Goal: Task Accomplishment & Management: Understand process/instructions

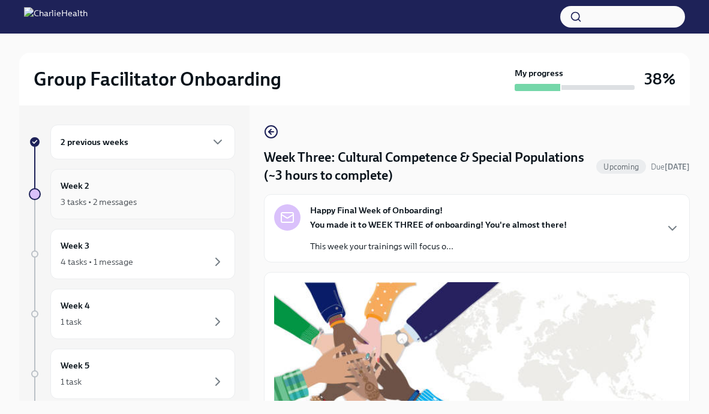
scroll to position [272, 0]
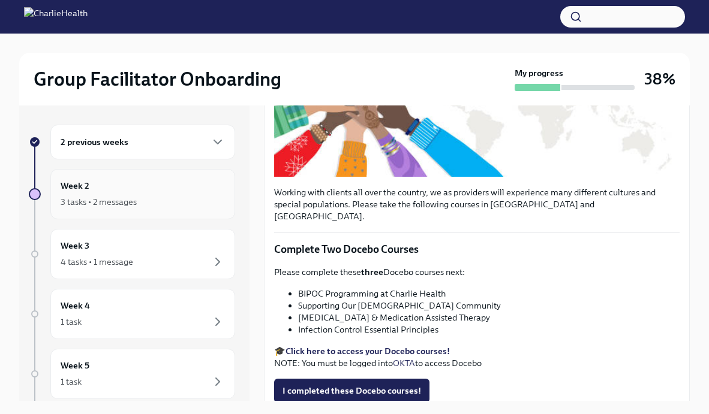
click at [151, 206] on div "3 tasks • 2 messages" at bounding box center [143, 202] width 164 height 14
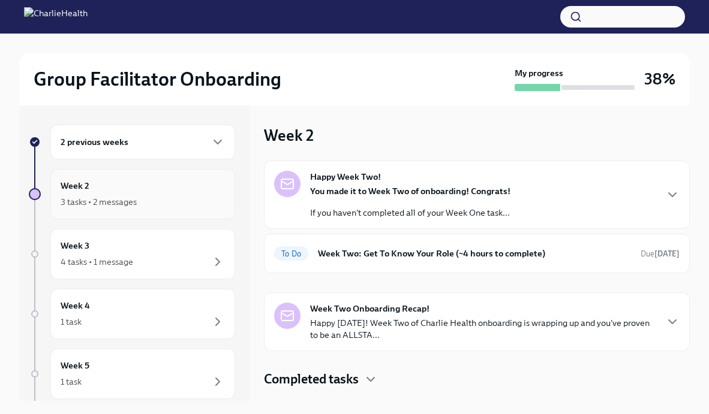
click at [169, 182] on div "Week 2 3 tasks • 2 messages" at bounding box center [143, 194] width 164 height 30
click at [154, 190] on div "Week 2 3 tasks • 2 messages" at bounding box center [143, 194] width 164 height 30
click at [357, 262] on div "To Do Week Two: Get To Know Your Role (~4 hours to complete) Due [DATE]" at bounding box center [476, 253] width 405 height 19
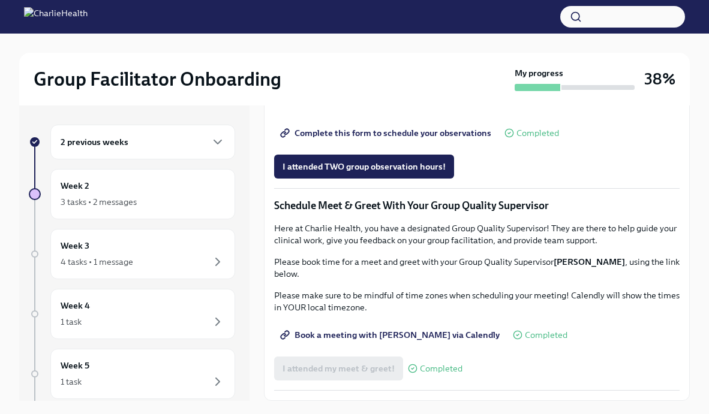
scroll to position [20, 0]
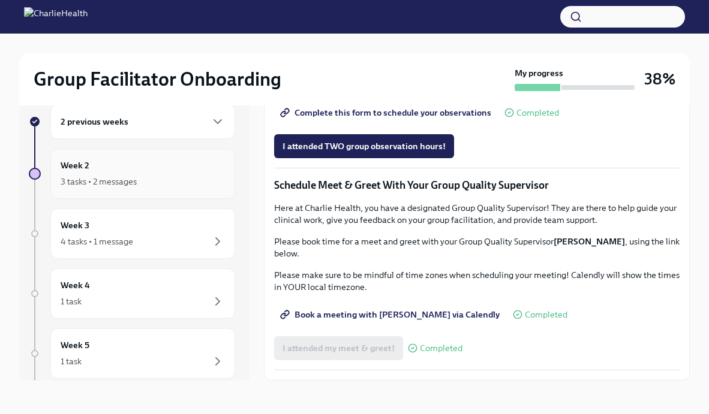
click at [200, 172] on div "Week 2 3 tasks • 2 messages" at bounding box center [143, 174] width 164 height 30
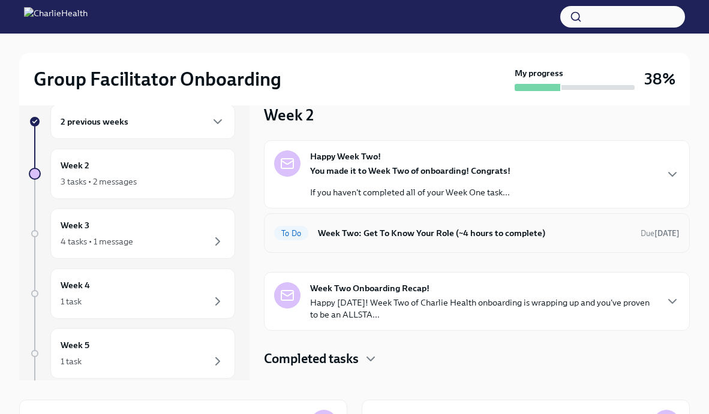
click at [394, 227] on h6 "Week Two: Get To Know Your Role (~4 hours to complete)" at bounding box center [474, 233] width 313 height 13
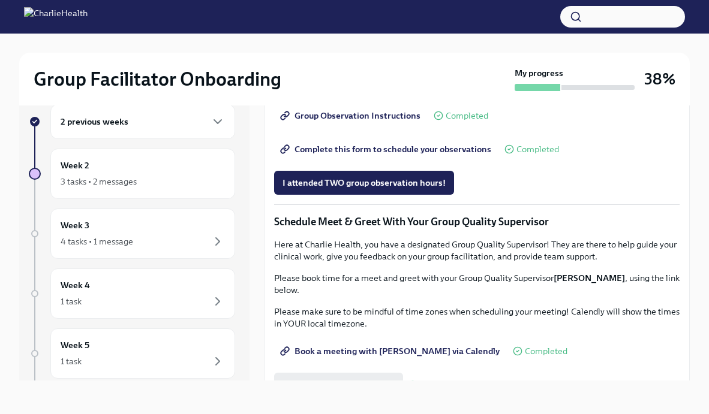
scroll to position [755, 0]
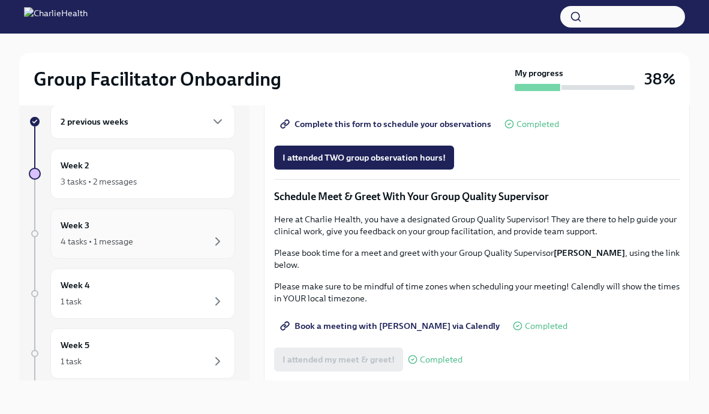
click at [137, 237] on div "4 tasks • 1 message" at bounding box center [143, 241] width 164 height 14
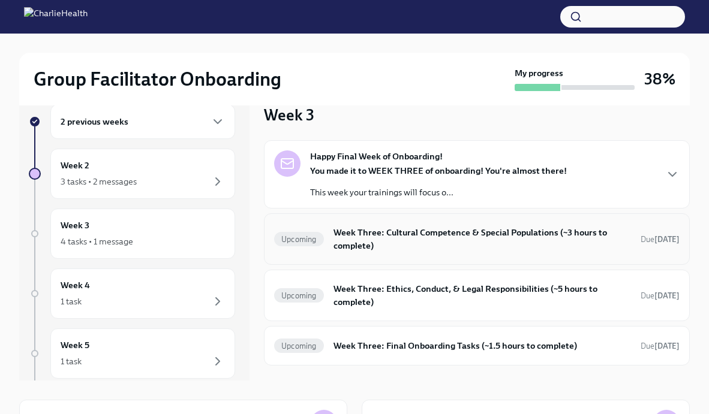
click at [458, 249] on h6 "Week Three: Cultural Competence & Special Populations (~3 hours to complete)" at bounding box center [481, 239] width 297 height 26
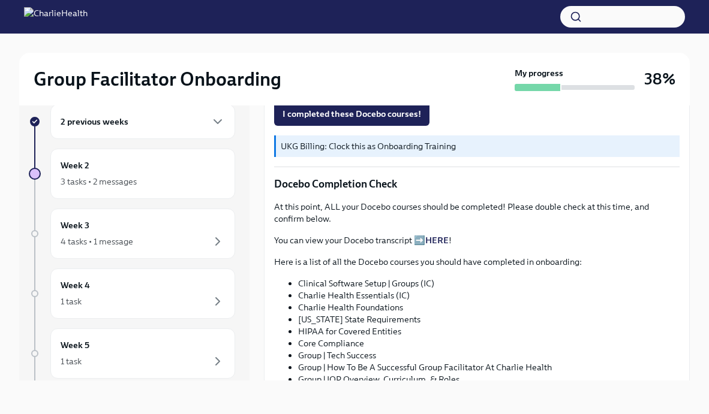
scroll to position [506, 0]
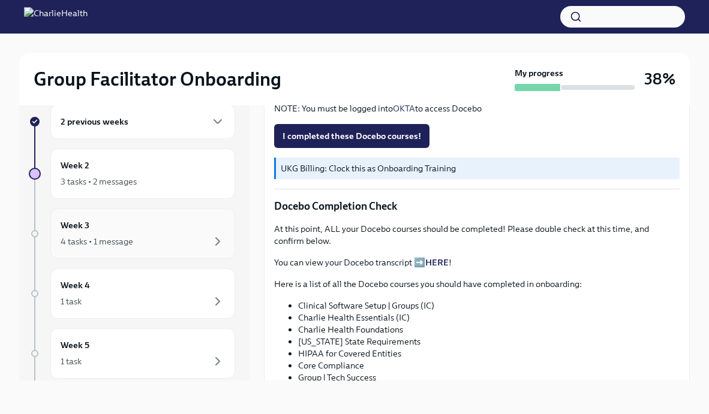
click at [131, 218] on div "Week 3 4 tasks • 1 message" at bounding box center [142, 234] width 185 height 50
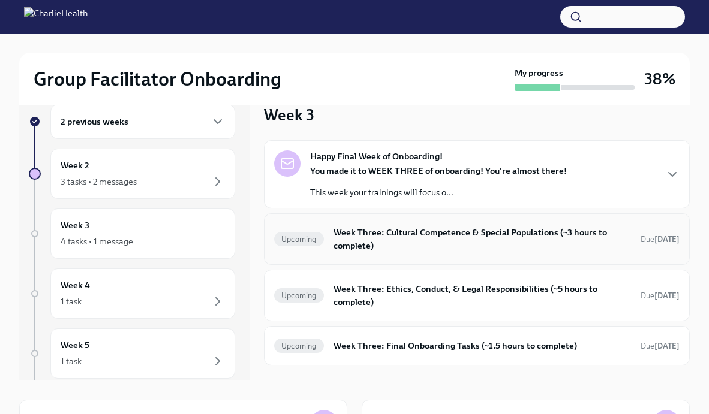
click at [446, 250] on h6 "Week Three: Cultural Competence & Special Populations (~3 hours to complete)" at bounding box center [481, 239] width 297 height 26
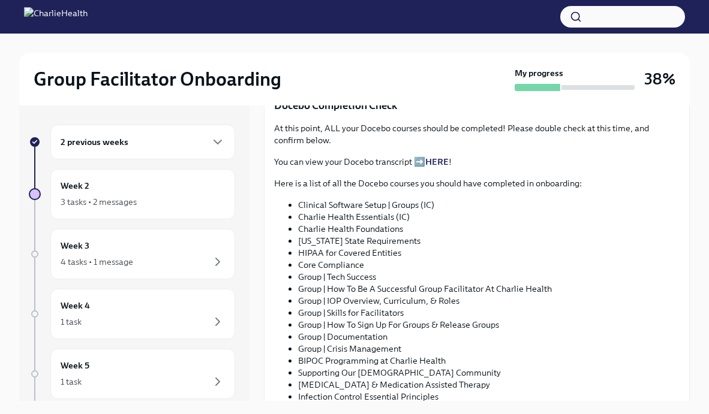
click at [163, 139] on div "2 previous weeks" at bounding box center [143, 142] width 164 height 14
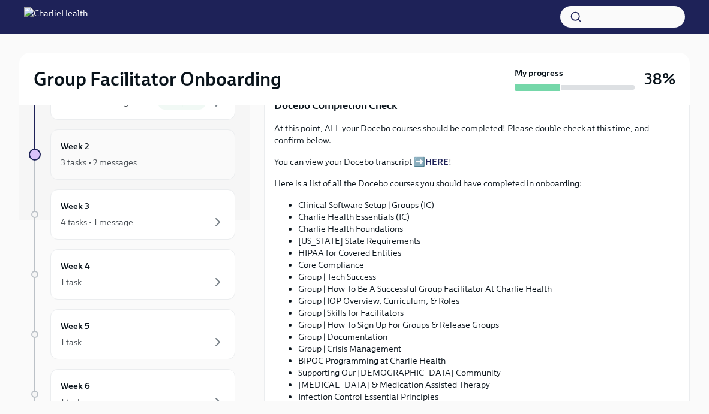
click at [157, 160] on div "3 tasks • 2 messages" at bounding box center [143, 162] width 164 height 14
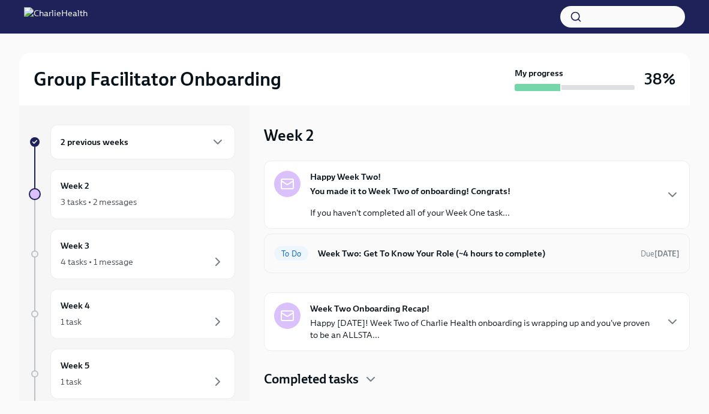
click at [353, 266] on div "To Do Week Two: Get To Know Your Role (~4 hours to complete) Due [DATE]" at bounding box center [477, 254] width 426 height 40
click at [360, 258] on h6 "Week Two: Get To Know Your Role (~4 hours to complete)" at bounding box center [474, 253] width 313 height 13
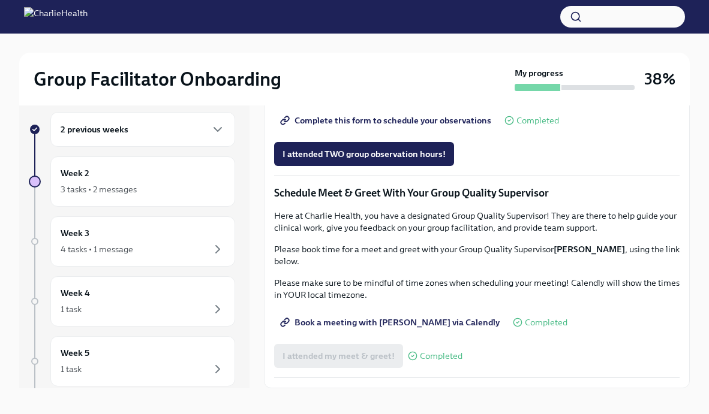
scroll to position [1071, 0]
click at [172, 240] on div "Week 3 4 tasks • 1 message" at bounding box center [143, 242] width 164 height 30
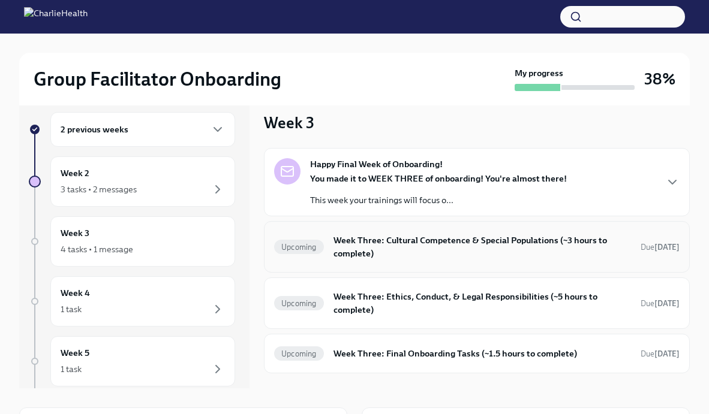
click at [382, 243] on h6 "Week Three: Cultural Competence & Special Populations (~3 hours to complete)" at bounding box center [481, 247] width 297 height 26
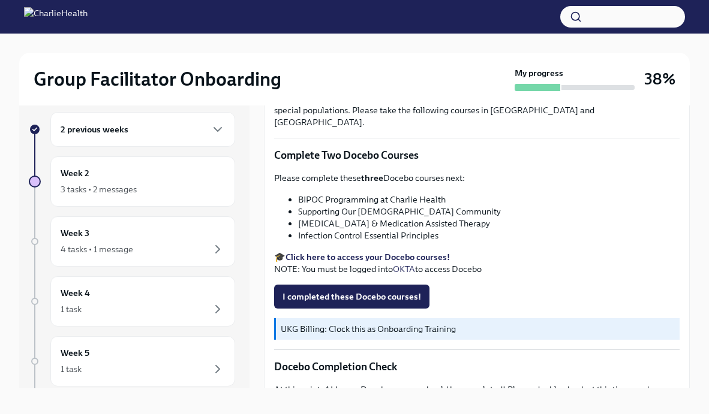
scroll to position [353, 0]
